Goal: Check status: Check status

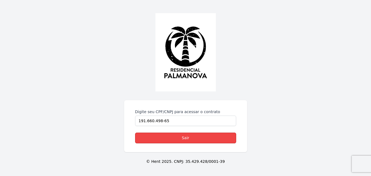
click at [178, 137] on link "Sair" at bounding box center [185, 138] width 101 height 11
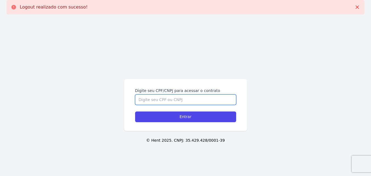
click at [167, 100] on input "Digite seu CPF/CNPJ para acessar o contrato" at bounding box center [185, 100] width 101 height 10
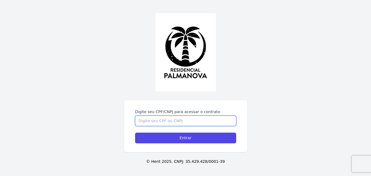
click at [158, 123] on input "Digite seu CPF/CNPJ para acessar o contrato" at bounding box center [185, 121] width 101 height 10
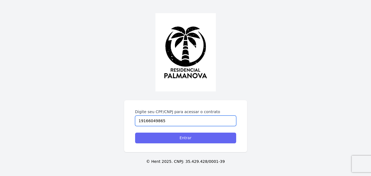
type input "19166049865"
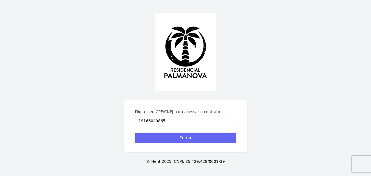
click at [167, 139] on input "Entrar" at bounding box center [185, 138] width 101 height 11
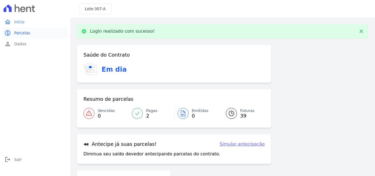
click at [26, 36] on link "paid Parcelas" at bounding box center [35, 32] width 66 height 11
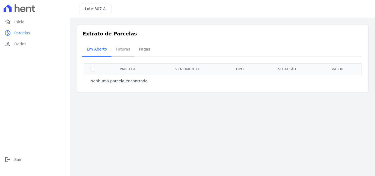
click at [121, 53] on span "Futuras" at bounding box center [123, 49] width 21 height 11
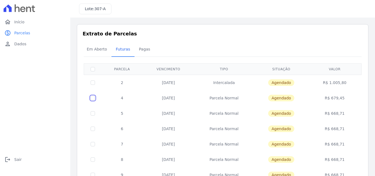
click at [93, 99] on input "checkbox" at bounding box center [93, 98] width 4 height 4
checkbox input "true"
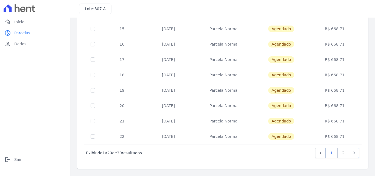
click at [352, 155] on icon "Next" at bounding box center [354, 152] width 5 height 5
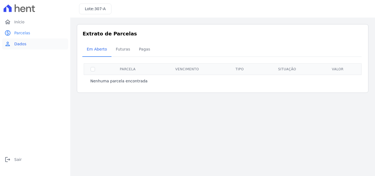
click at [31, 47] on link "person Dados" at bounding box center [35, 43] width 66 height 11
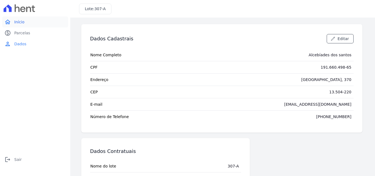
click at [26, 25] on link "home Início" at bounding box center [35, 21] width 66 height 11
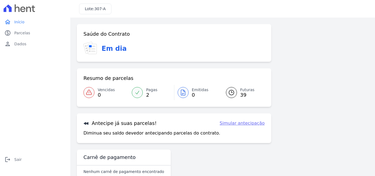
click at [230, 91] on icon at bounding box center [231, 92] width 7 height 7
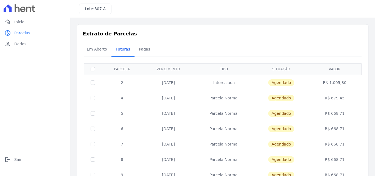
click at [272, 94] on td "Agendado" at bounding box center [281, 97] width 55 height 15
click at [93, 99] on input "checkbox" at bounding box center [93, 98] width 4 height 4
checkbox input "true"
click at [343, 52] on div "Em Aberto Futuras [GEOGRAPHIC_DATA]" at bounding box center [222, 49] width 281 height 13
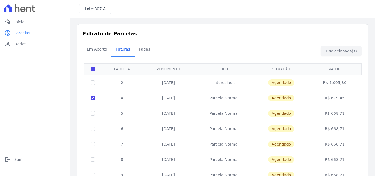
click at [343, 52] on div "Em Aberto Futuras [GEOGRAPHIC_DATA]" at bounding box center [222, 49] width 281 height 13
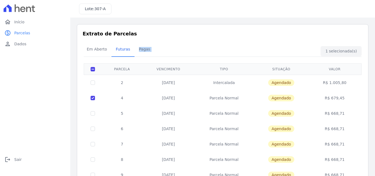
click at [343, 52] on div "Em Aberto Futuras [GEOGRAPHIC_DATA]" at bounding box center [222, 49] width 281 height 13
click at [37, 46] on link "person Dados" at bounding box center [35, 43] width 66 height 11
